Goal: Navigation & Orientation: Find specific page/section

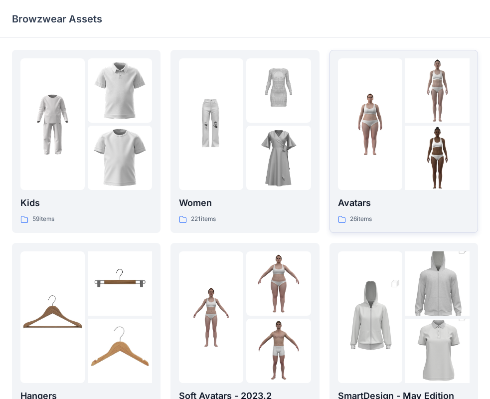
click at [353, 183] on div at bounding box center [370, 124] width 64 height 132
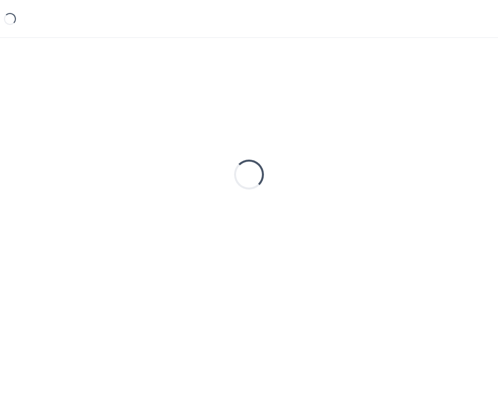
click at [353, 182] on div "Loading..." at bounding box center [249, 174] width 475 height 249
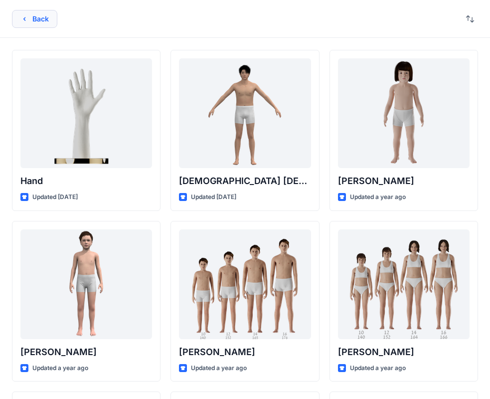
click at [17, 18] on button "Back" at bounding box center [34, 19] width 45 height 18
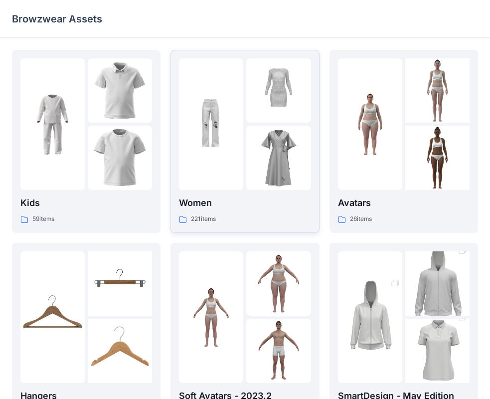
click at [201, 107] on img at bounding box center [211, 124] width 64 height 64
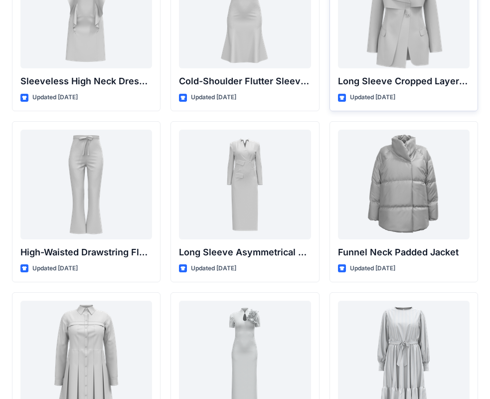
scroll to position [3702, 0]
